Goal: Information Seeking & Learning: Learn about a topic

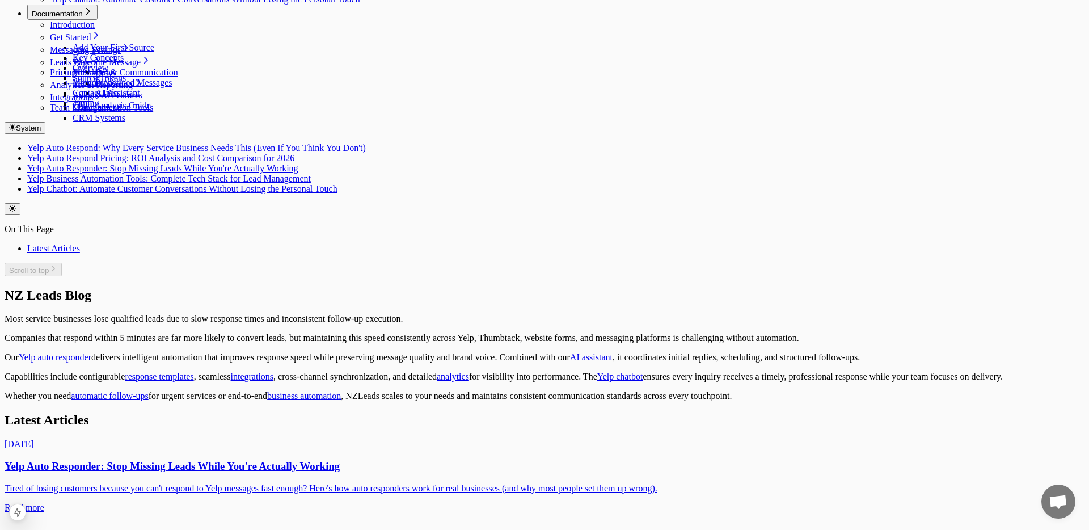
scroll to position [157, 0]
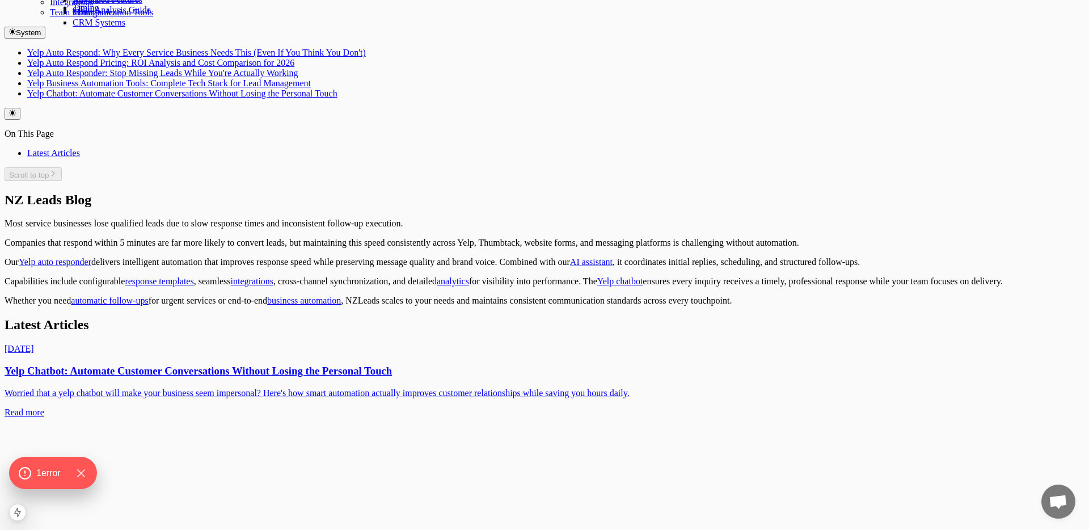
scroll to position [248, 0]
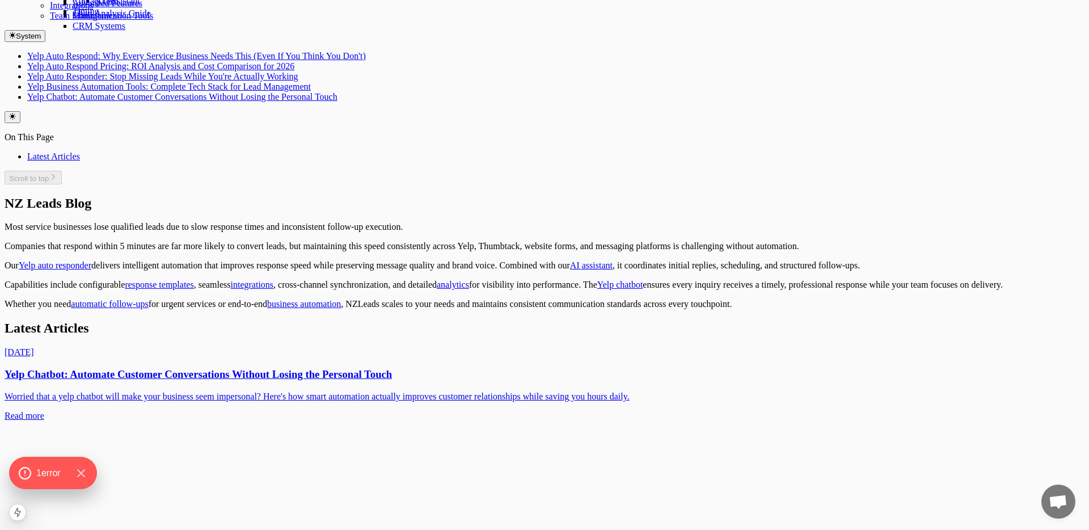
click at [354, 391] on p "Worried that a yelp chatbot will make your business seem impersonal? Here's how…" at bounding box center [545, 396] width 1080 height 10
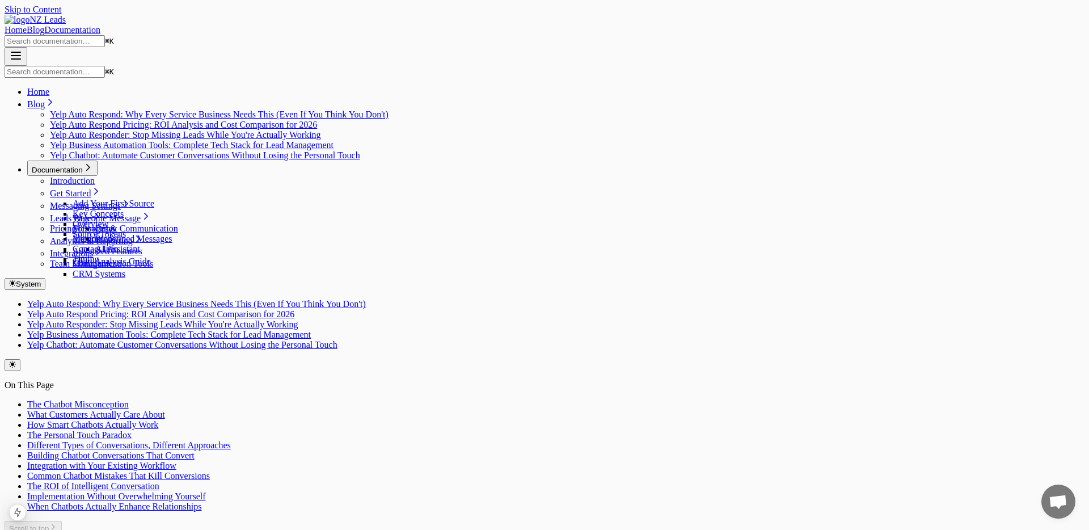
scroll to position [737, 0]
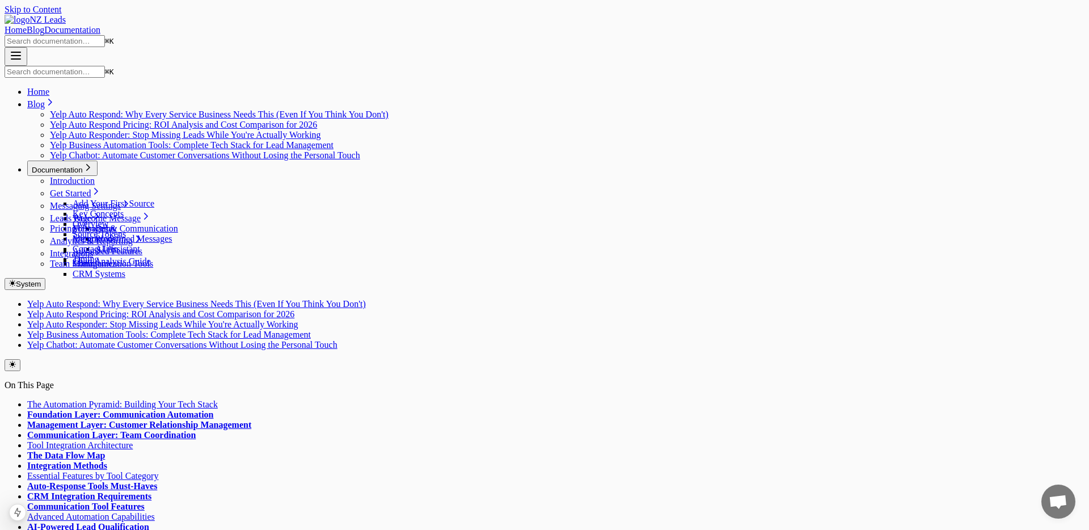
scroll to position [737, 0]
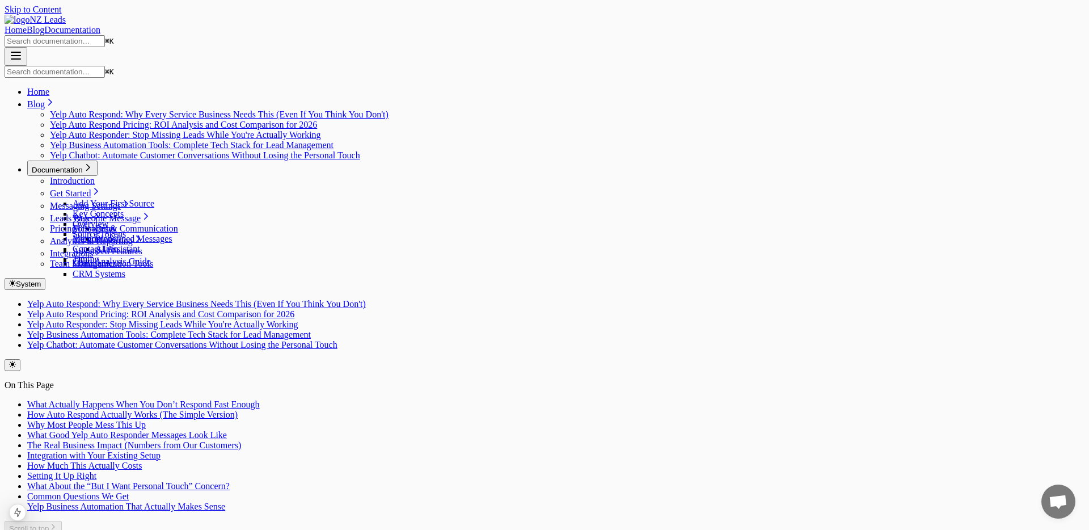
scroll to position [737, 0]
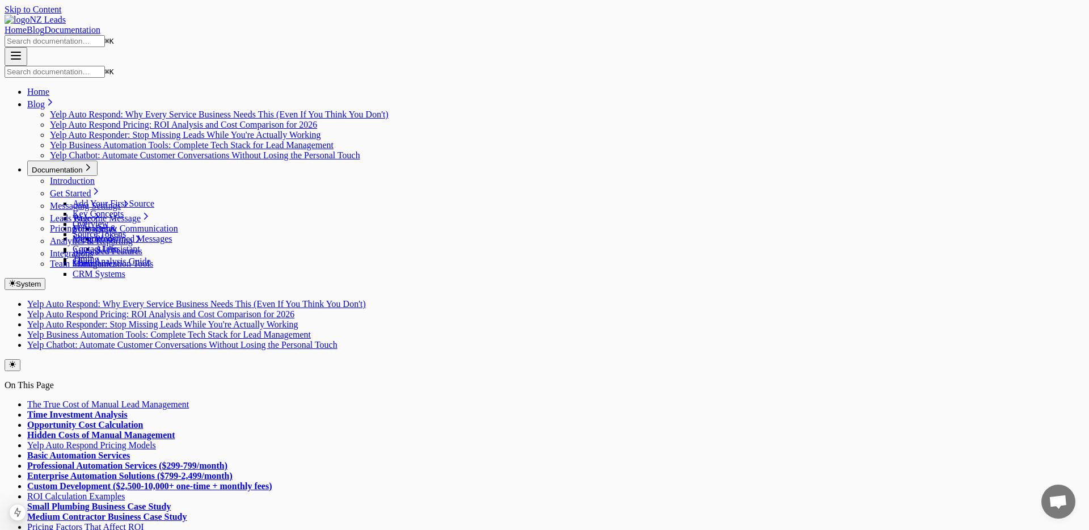
scroll to position [737, 0]
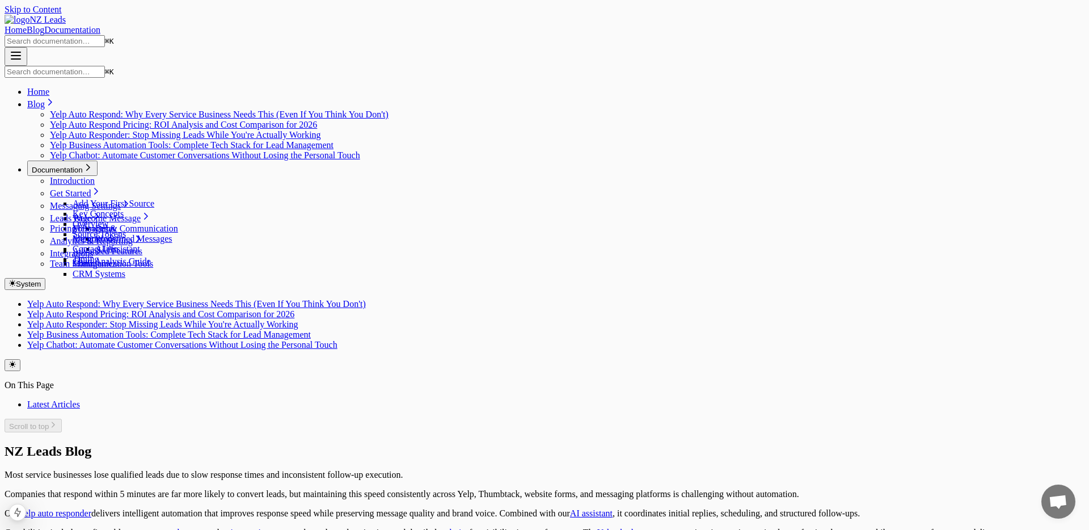
scroll to position [248, 0]
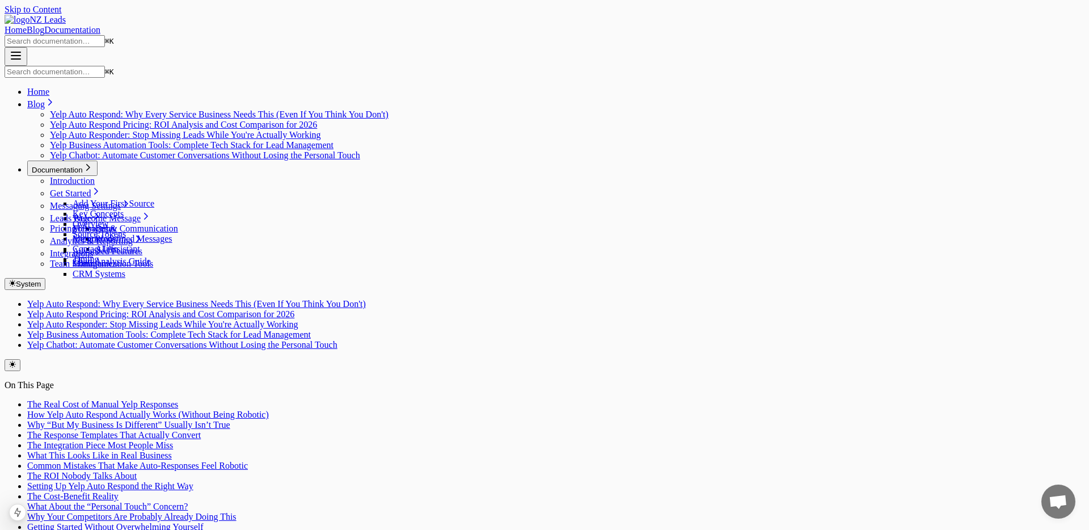
scroll to position [737, 0]
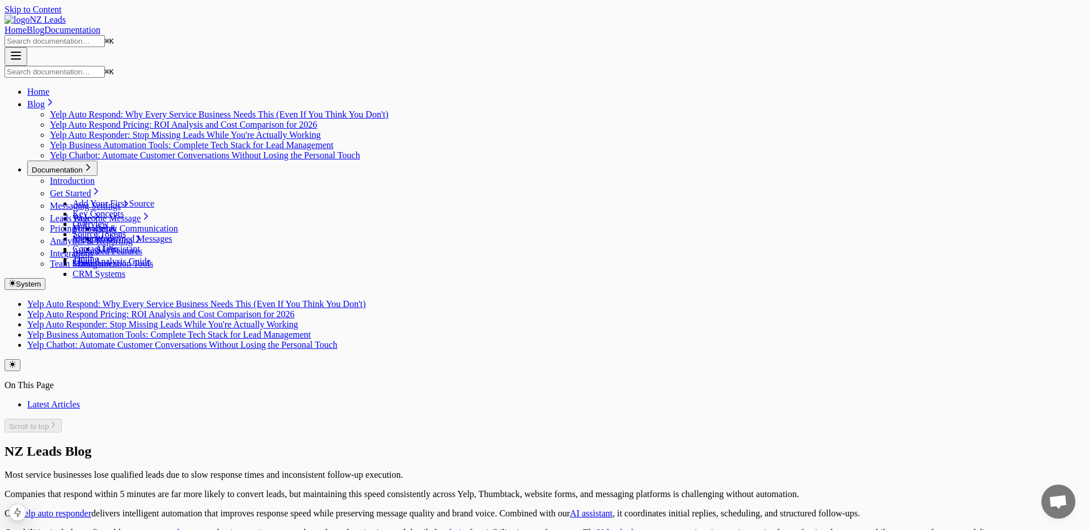
click at [91, 508] on link "Yelp auto responder" at bounding box center [55, 513] width 73 height 10
click at [570, 508] on link "AI assistant" at bounding box center [591, 513] width 43 height 10
click at [193, 527] on link "response templates" at bounding box center [159, 532] width 69 height 10
click at [276, 527] on link "integrations" at bounding box center [254, 532] width 43 height 10
click at [755, 25] on div "Home Blog Documentation" at bounding box center [545, 30] width 1080 height 10
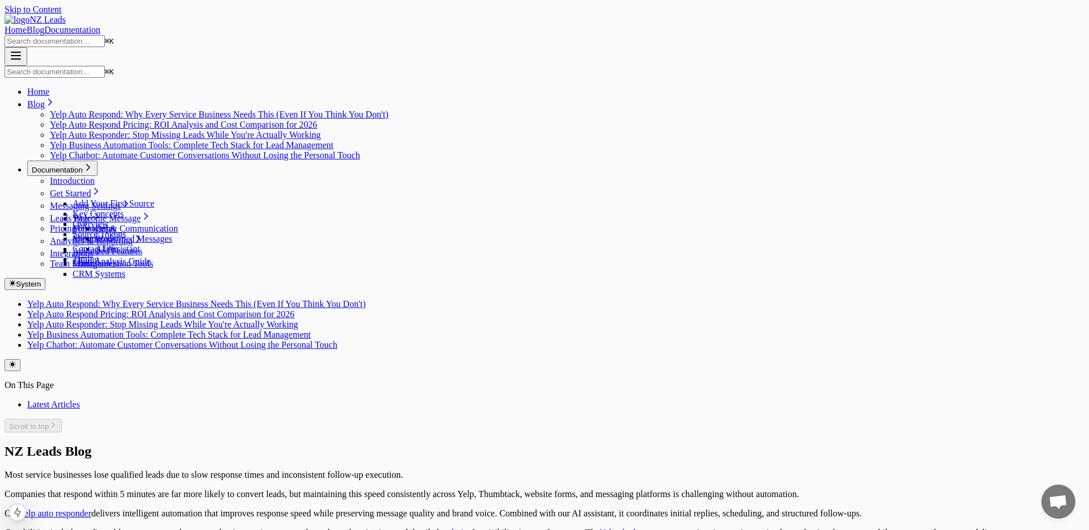
click at [100, 25] on link "Documentation" at bounding box center [72, 30] width 56 height 10
click at [444, 508] on p "Our Yelp auto responder delivers intelligent automation that improves response …" at bounding box center [545, 513] width 1080 height 10
click at [91, 508] on link "Yelp auto responder" at bounding box center [55, 513] width 73 height 10
click at [439, 527] on link "analytics" at bounding box center [455, 532] width 32 height 10
click at [599, 527] on link "Yelp chatbot" at bounding box center [622, 532] width 46 height 10
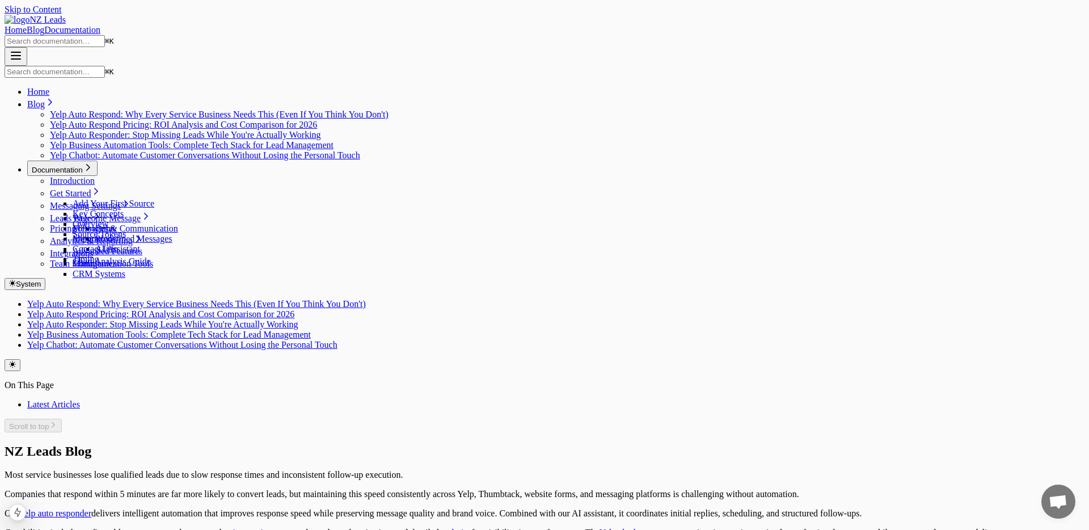
click at [66, 19] on span "NZ Leads" at bounding box center [47, 20] width 36 height 10
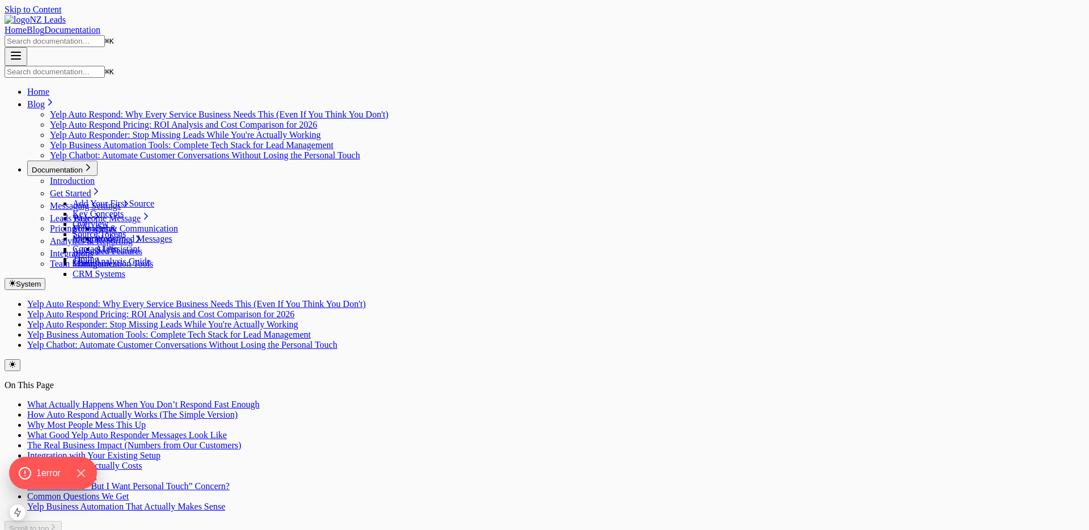
scroll to position [369, 0]
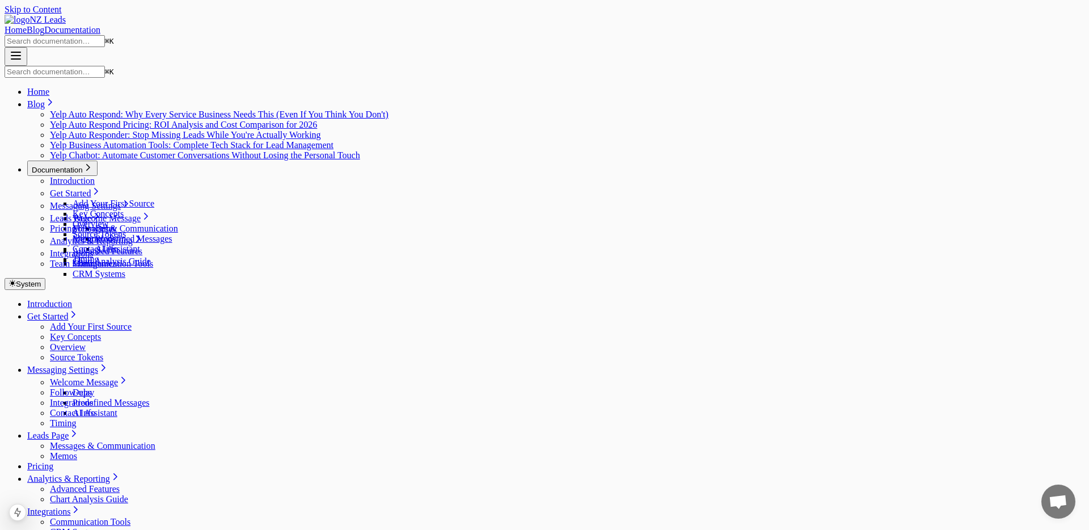
scroll to position [22, 0]
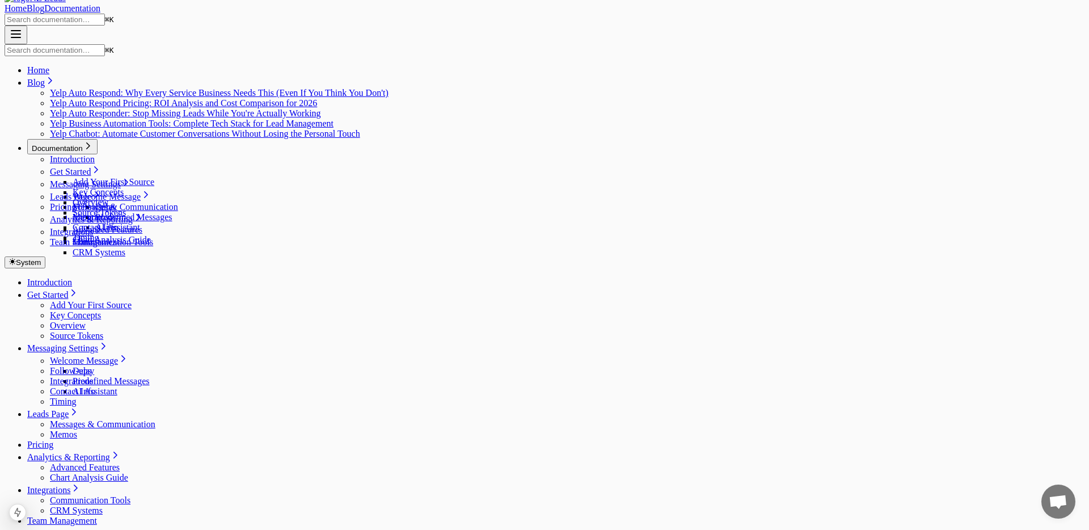
click at [93, 376] on link "Integrations" at bounding box center [71, 381] width 43 height 10
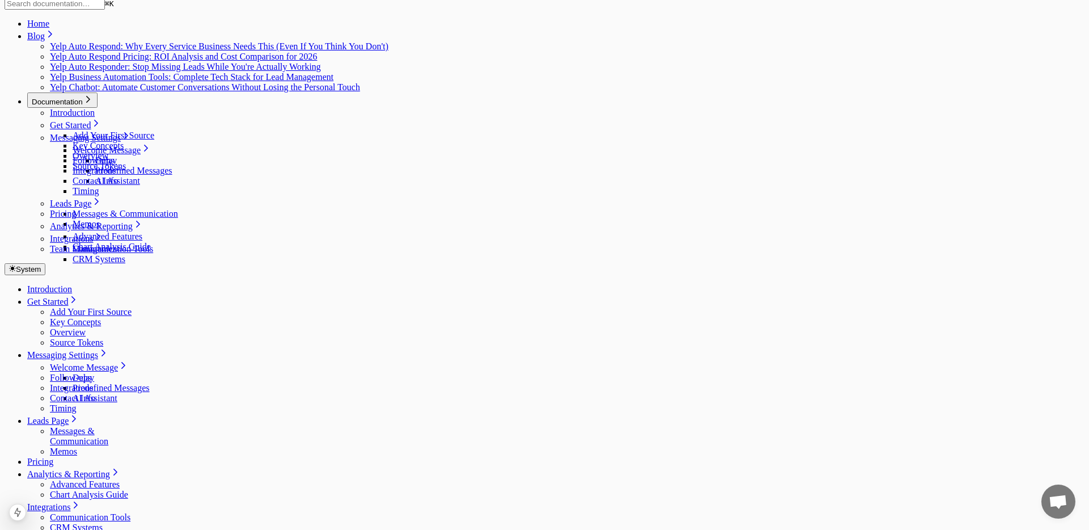
scroll to position [69, 0]
click at [120, 468] on link "Analytics & Reporting" at bounding box center [73, 473] width 93 height 10
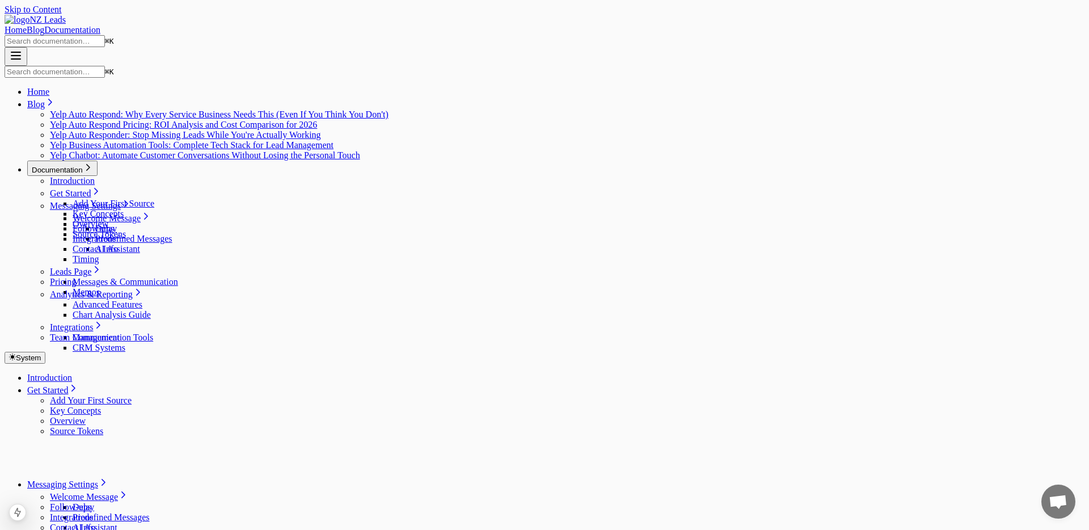
scroll to position [27, 0]
click at [91, 461] on link "Follow-ups" at bounding box center [70, 466] width 41 height 10
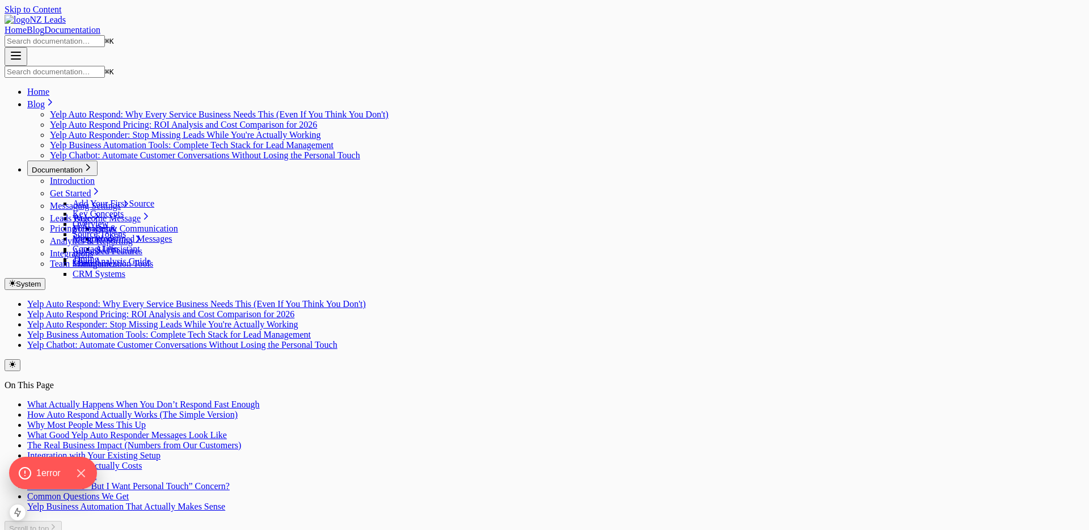
scroll to position [369, 0]
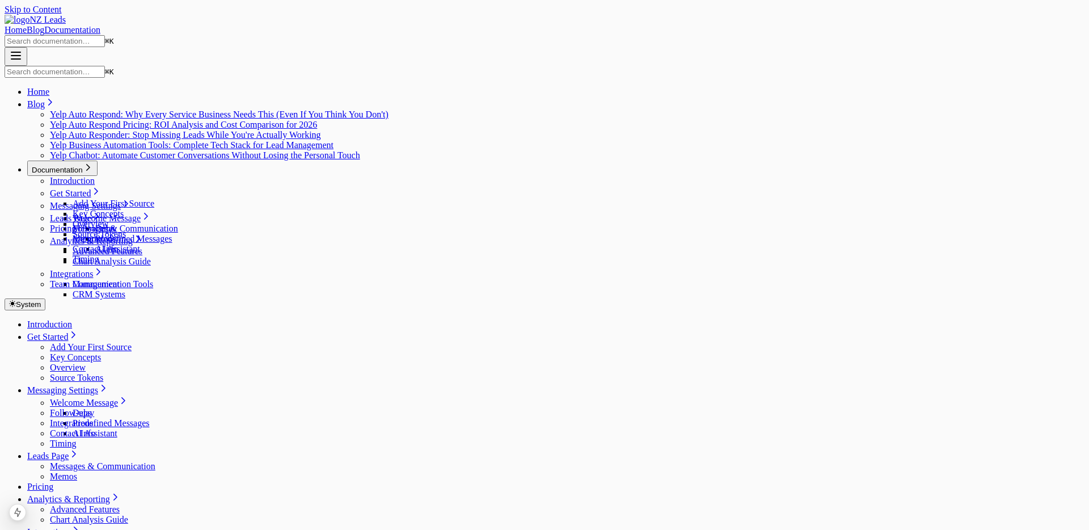
scroll to position [27, 0]
